Goal: Transaction & Acquisition: Obtain resource

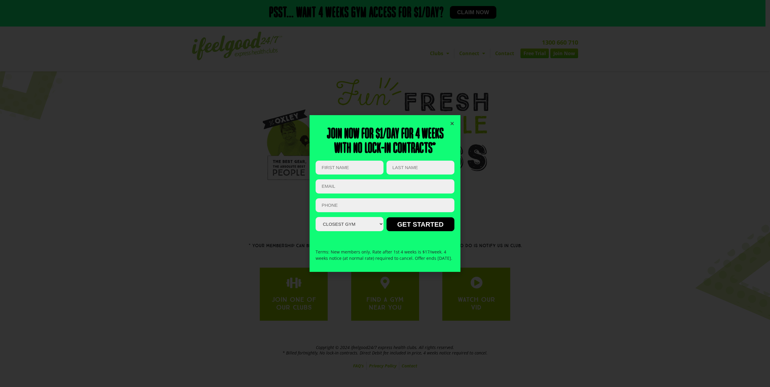
click at [348, 221] on select "Closest Gym Alexandra Hills Calamvale Coopers Plains Middle Park Oxley Park Rid…" at bounding box center [350, 224] width 68 height 14
click at [450, 121] on icon "Close" at bounding box center [452, 123] width 5 height 5
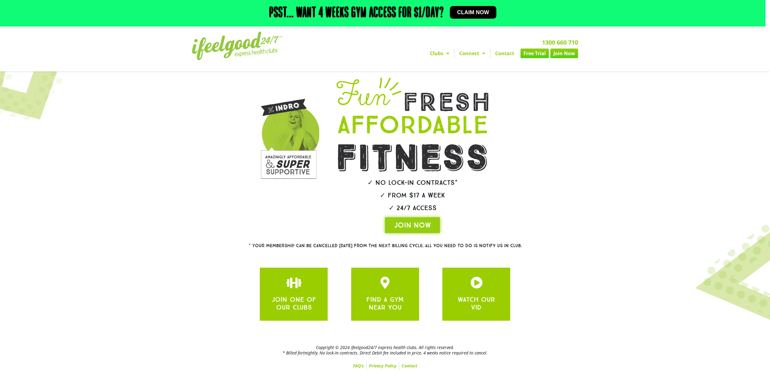
click at [411, 222] on span "JOIN NOW" at bounding box center [412, 226] width 37 height 10
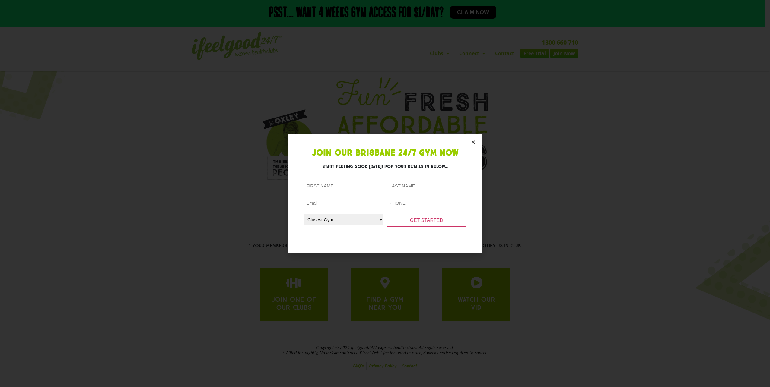
click at [473, 142] on icon "Close" at bounding box center [473, 142] width 5 height 5
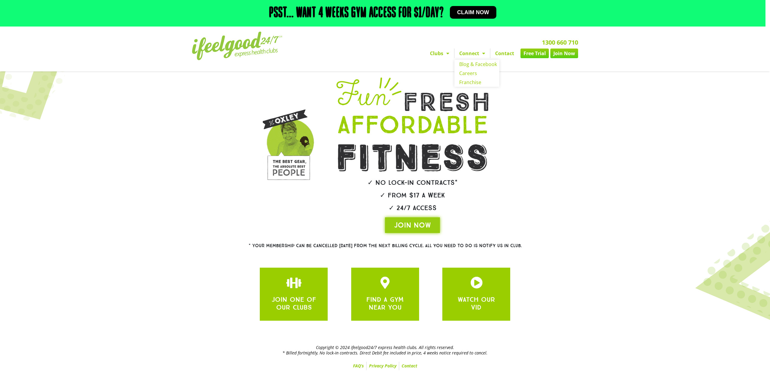
click at [467, 53] on link "Connect" at bounding box center [472, 54] width 36 height 10
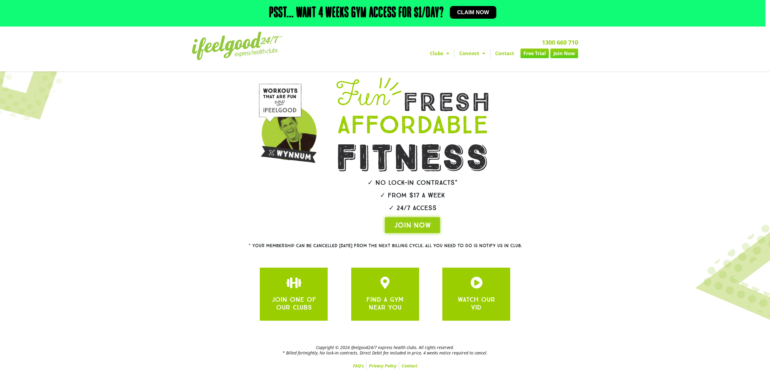
click at [528, 52] on link "Free Trial" at bounding box center [534, 54] width 28 height 10
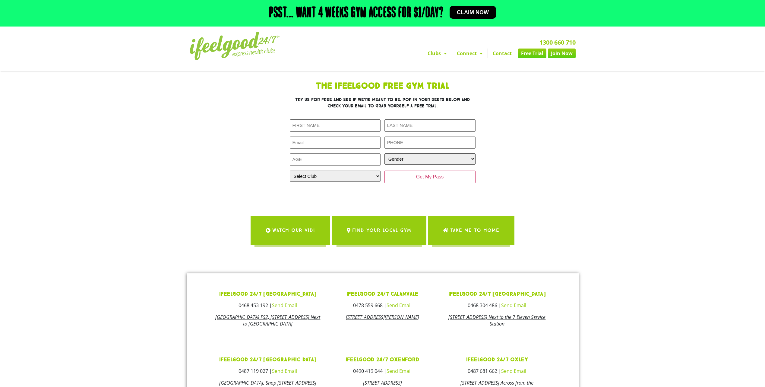
click at [408, 155] on select "Gender Male Female" at bounding box center [430, 159] width 91 height 11
click at [546, 168] on section "The IfeelGood Free Gym Trial Try us for free and see if we’re meant to be. Pop …" at bounding box center [383, 138] width 344 height 119
click at [307, 176] on select "Select Club Alexandra Hills Calamvale Coopers Plains Middle Park Oxenford Oxley…" at bounding box center [335, 176] width 91 height 11
select select "[GEOGRAPHIC_DATA]"
click at [290, 171] on select "Select Club Alexandra Hills Calamvale Coopers Plains Middle Park Oxenford Oxley…" at bounding box center [335, 176] width 91 height 11
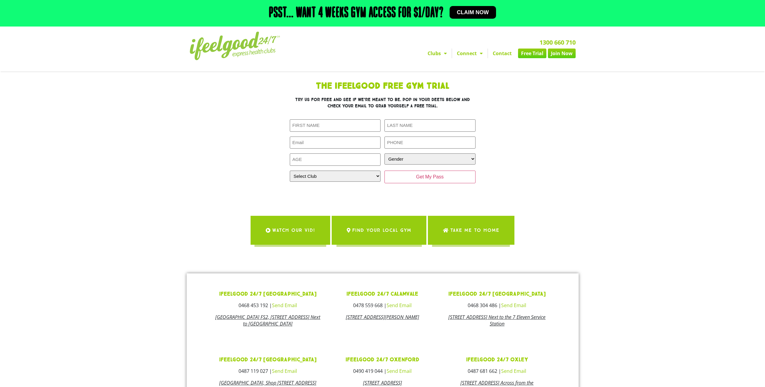
click at [466, 13] on span "Claim now" at bounding box center [473, 12] width 32 height 5
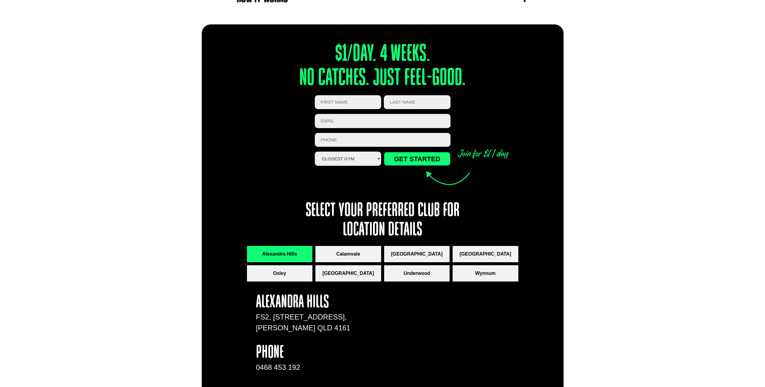
scroll to position [656, 0]
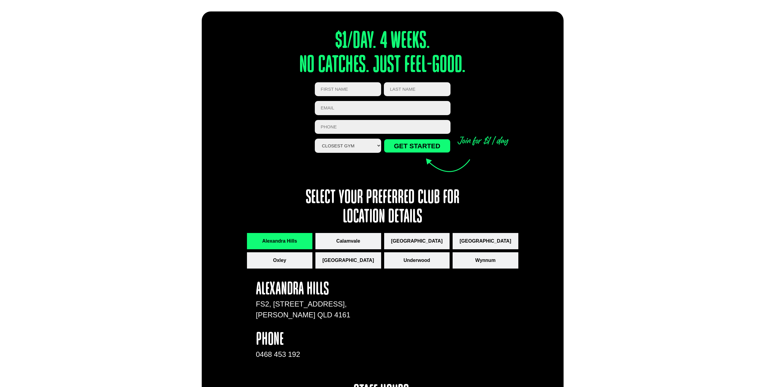
click at [337, 254] on button "[GEOGRAPHIC_DATA]" at bounding box center [349, 261] width 66 height 16
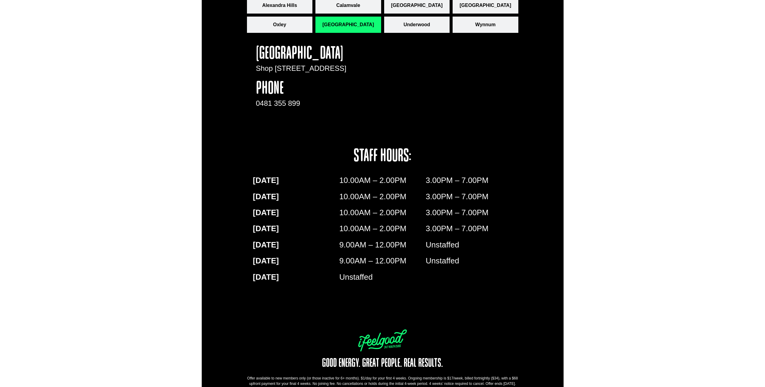
scroll to position [915, 0]
